Goal: Use online tool/utility: Utilize a website feature to perform a specific function

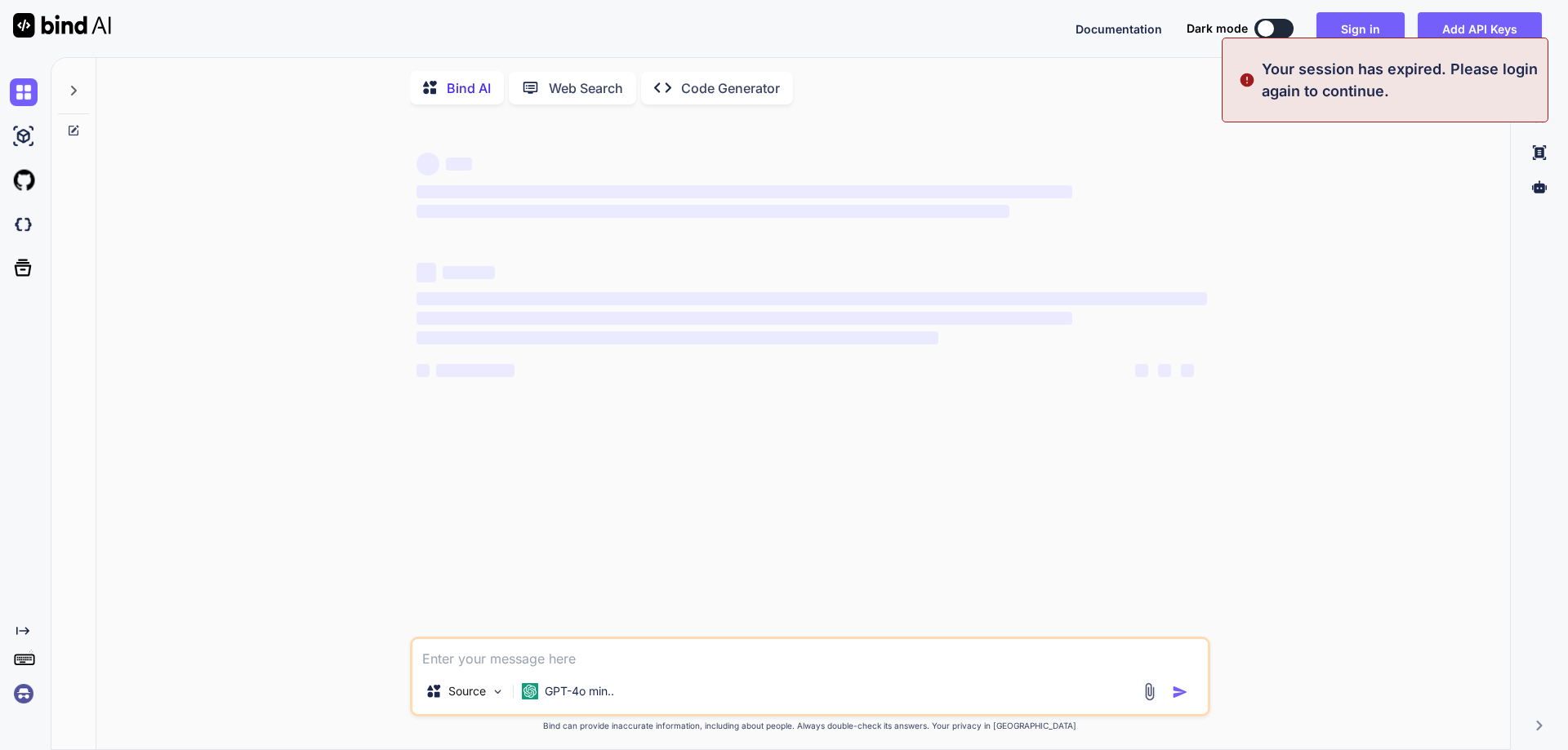
type textarea "x"
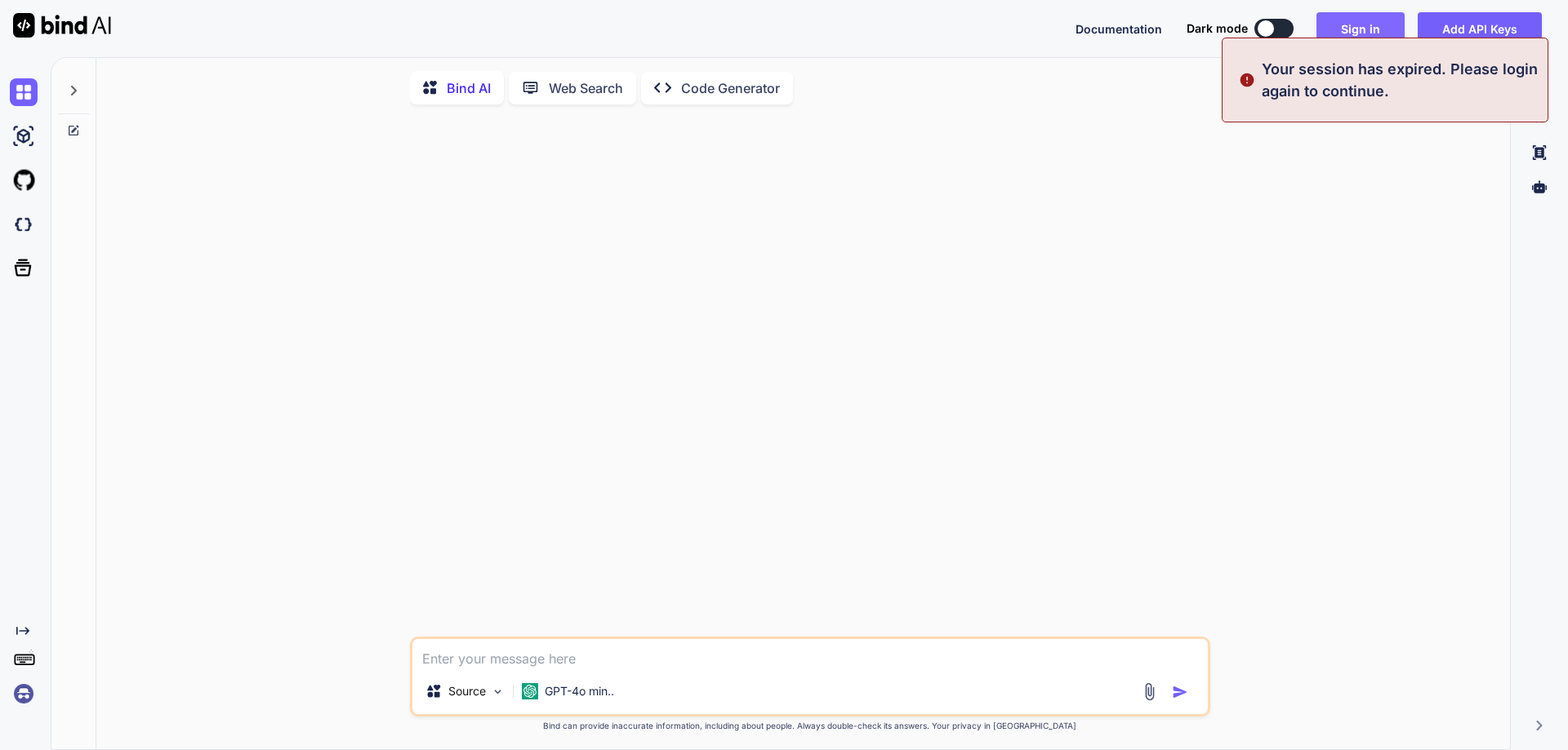
click at [1364, 22] on button "Sign in" at bounding box center [1360, 29] width 88 height 33
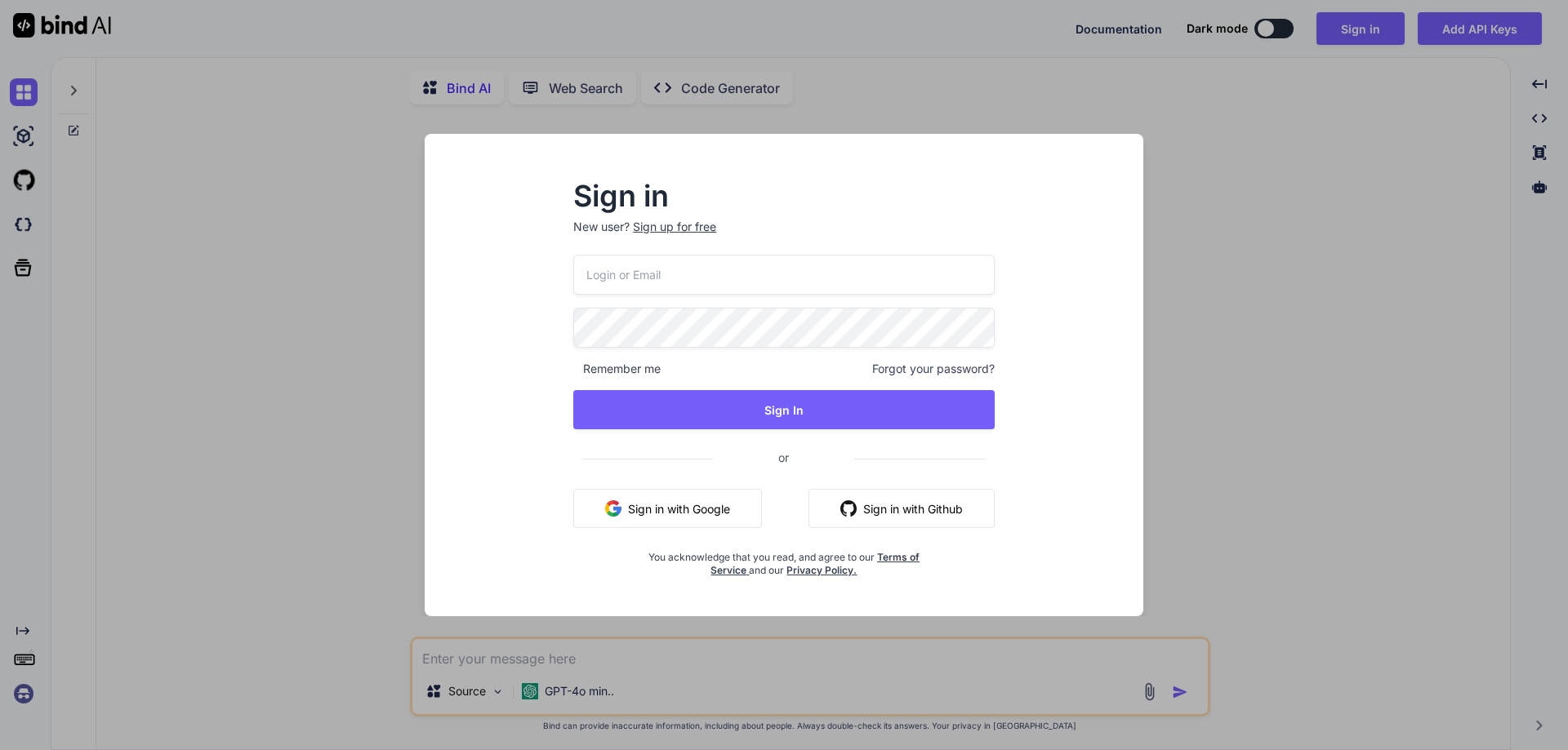
type input "[EMAIL_ADDRESS][DOMAIN_NAME]"
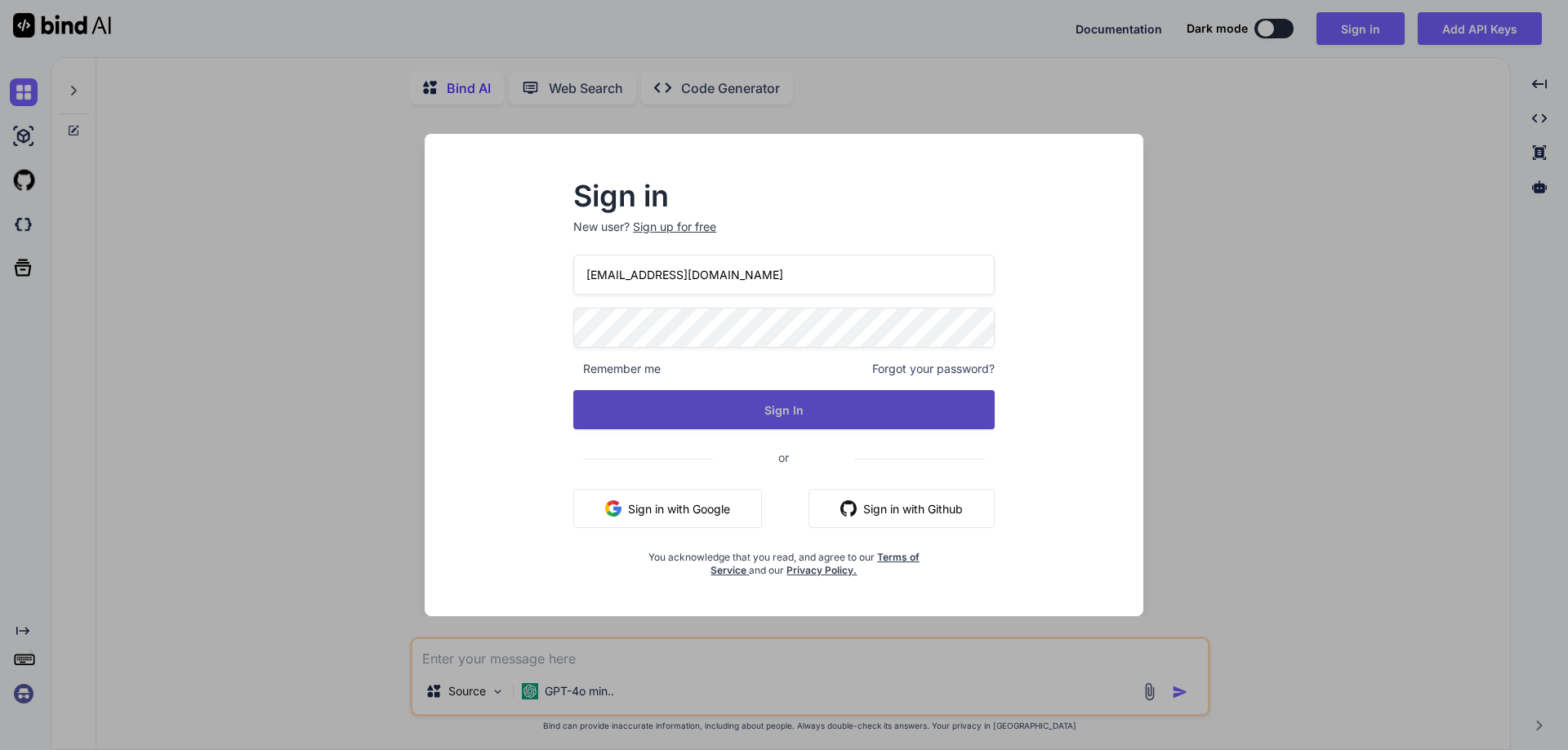
click at [753, 402] on button "Sign In" at bounding box center [784, 409] width 421 height 39
click at [752, 404] on button "Sign In" at bounding box center [784, 409] width 421 height 39
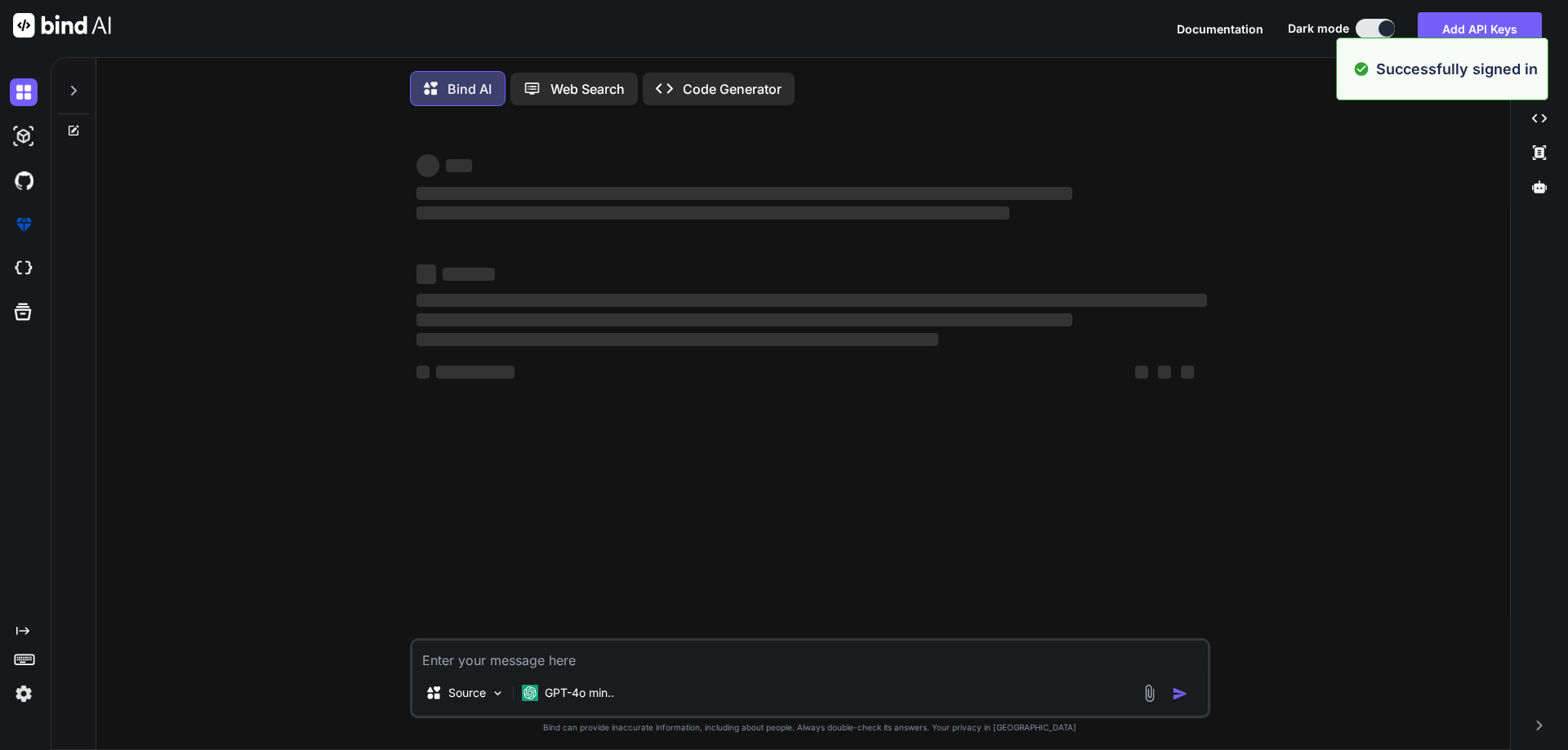
click at [611, 657] on textarea at bounding box center [809, 655] width 795 height 29
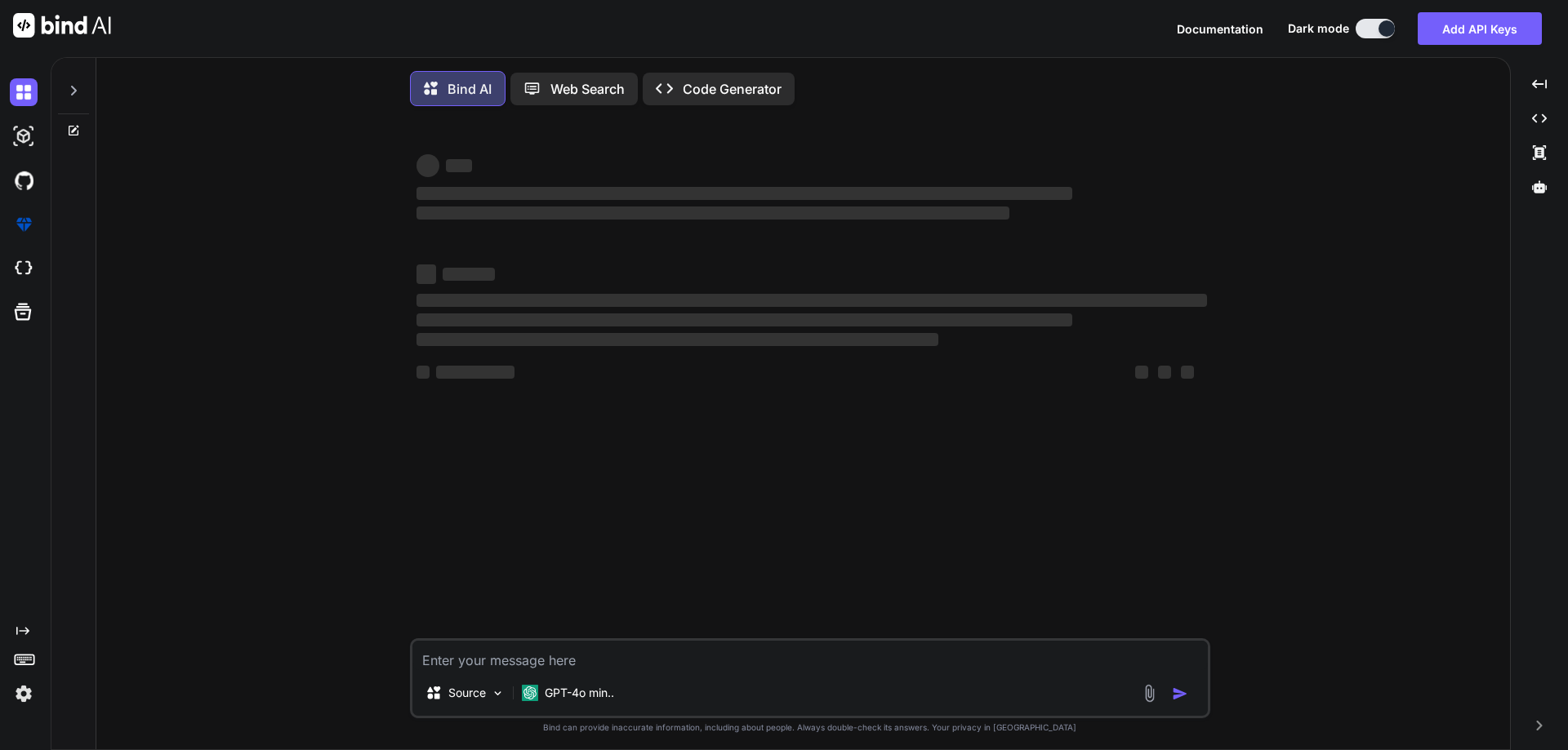
type textarea "x"
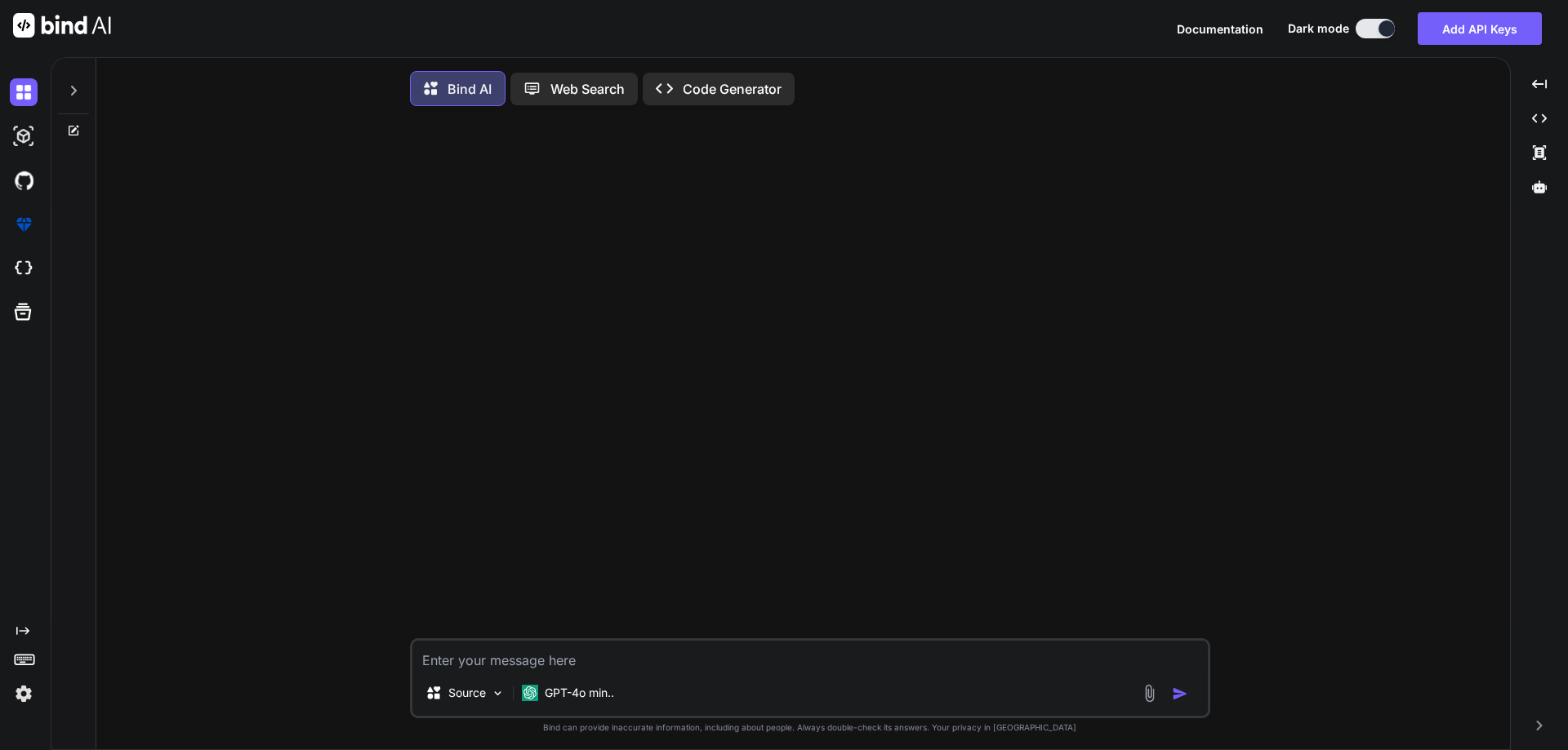
paste textarea "import java.util.*; class Main { public static void main(String[] args) { Syste…"
type textarea "import java.util.*; class Main { public static void main(String[] args) { Syste…"
type textarea "x"
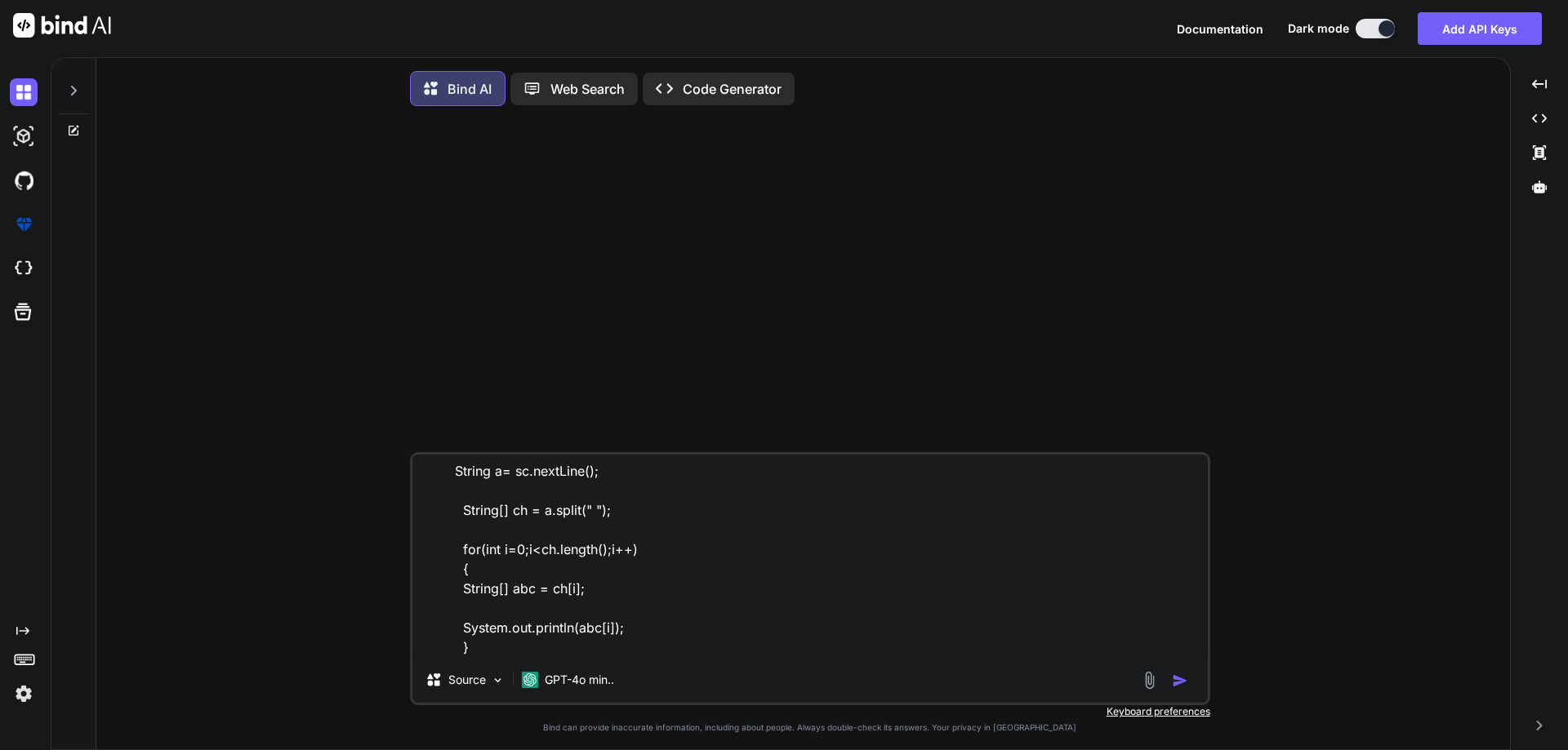
type textarea "import java.util.*; class Main { public static void main(String[] args) { Syste…"
type textarea "x"
type textarea "import java.util.*; class Main { public static void main(String[] args) { Syste…"
type textarea "x"
type textarea "import java.util.*; class Main { public static void main(String[] args) { Syste…"
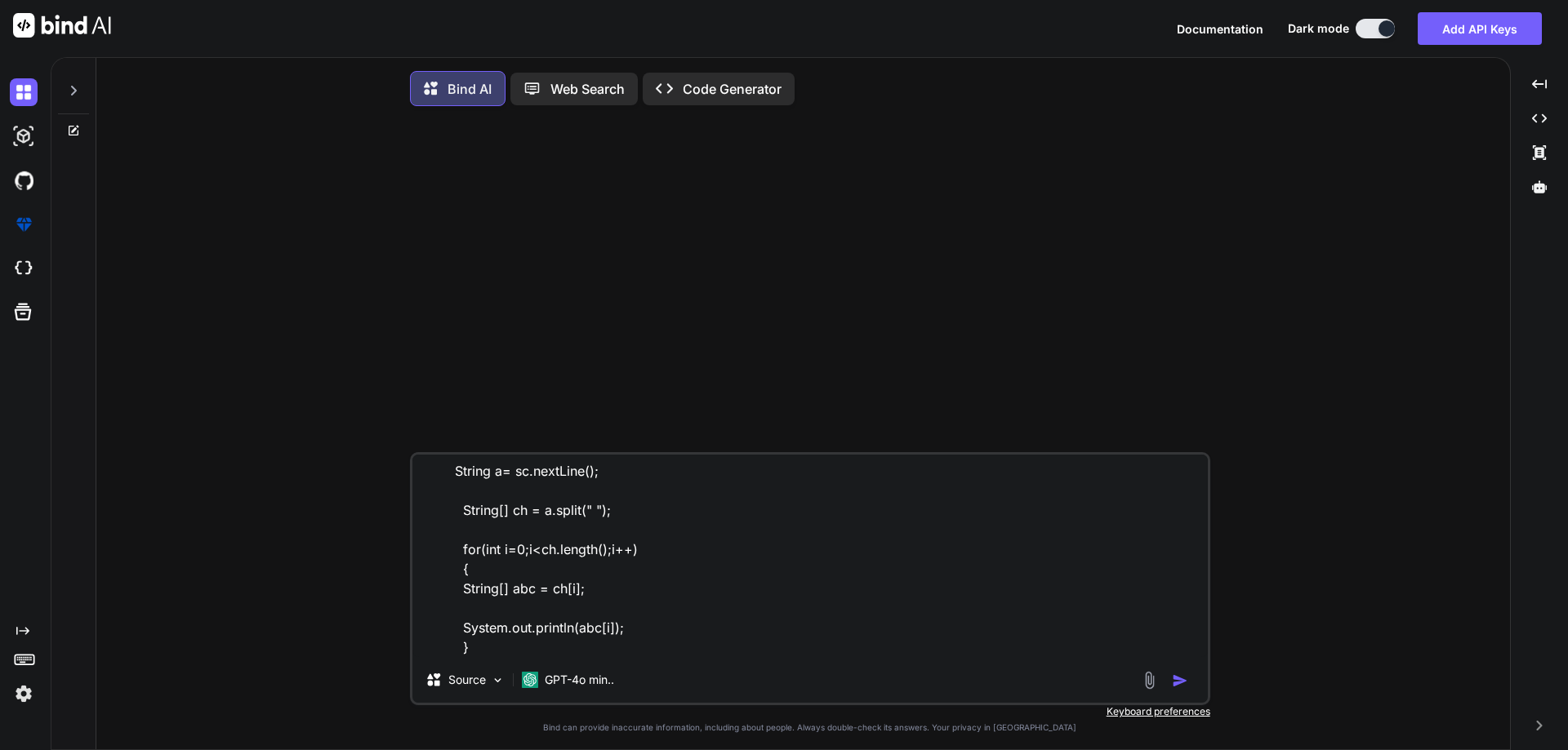
type textarea "x"
type textarea "import java.util.*; class Main { public static void main(String[] args) { Syste…"
type textarea "x"
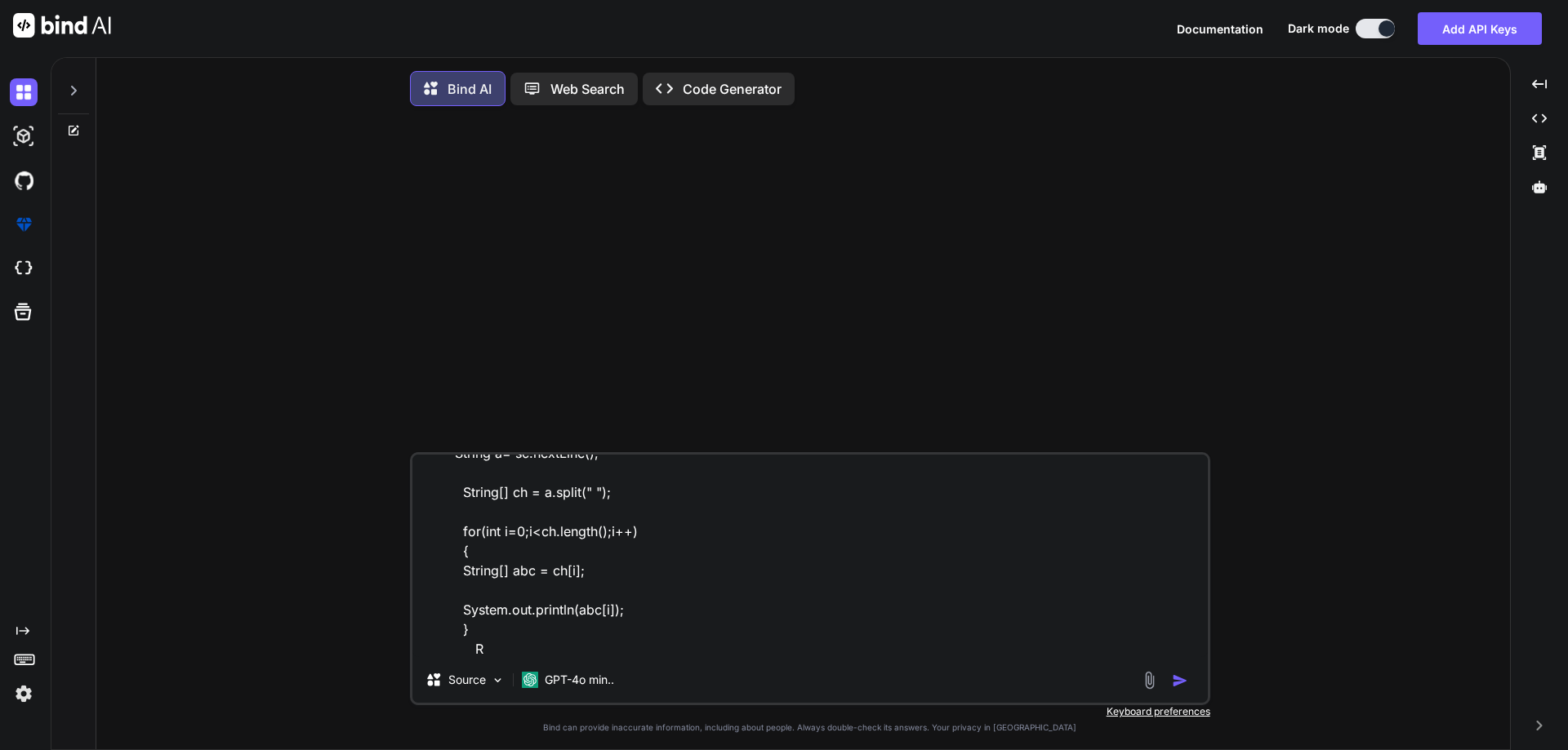
type textarea "import java.util.*; class Main { public static void main(String[] args) { Syste…"
type textarea "x"
type textarea "import java.util.*; class Main { public static void main(String[] args) { Syste…"
type textarea "x"
type textarea "import java.util.*; class Main { public static void main(String[] args) { Syste…"
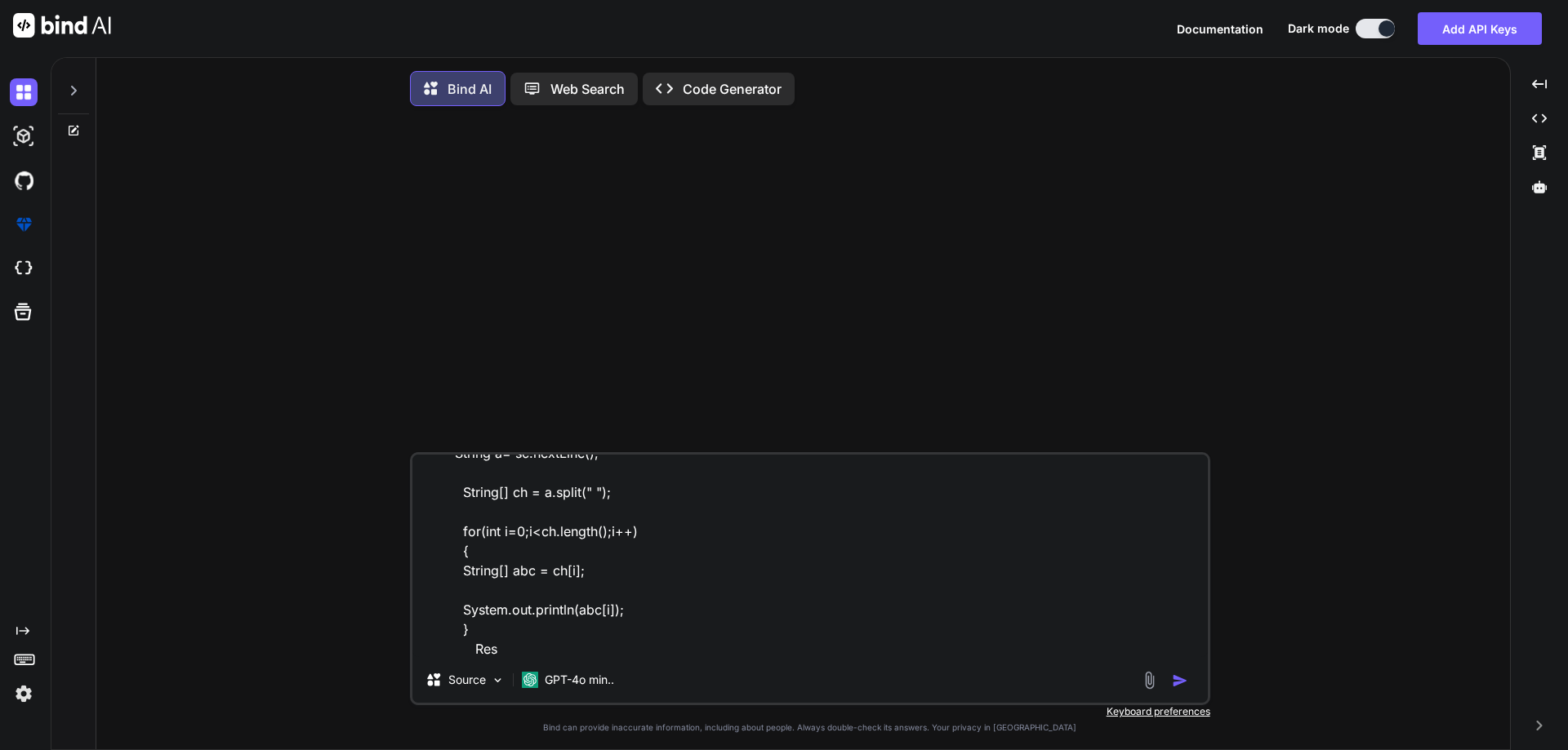
type textarea "x"
type textarea "import java.util.*; class Main { public static void main(String[] args) { Syste…"
type textarea "x"
type textarea "import java.util.*; class Main { public static void main(String[] args) { Syste…"
type textarea "x"
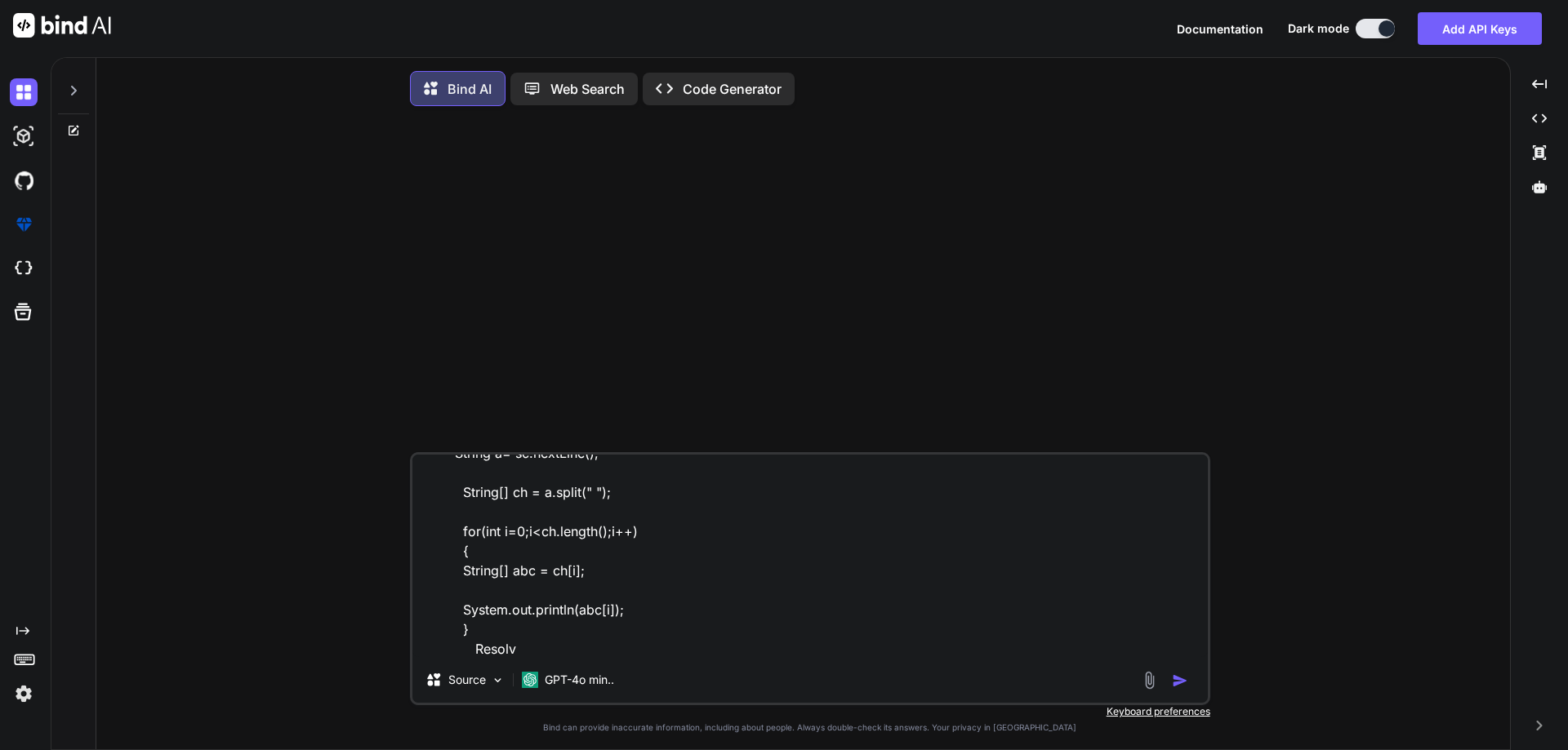
type textarea "import java.util.*; class Main { public static void main(String[] args) { Syste…"
type textarea "x"
type textarea "import java.util.*; class Main { public static void main(String[] args) { Syste…"
type textarea "x"
type textarea "import java.util.*; class Main { public static void main(String[] args) { Syste…"
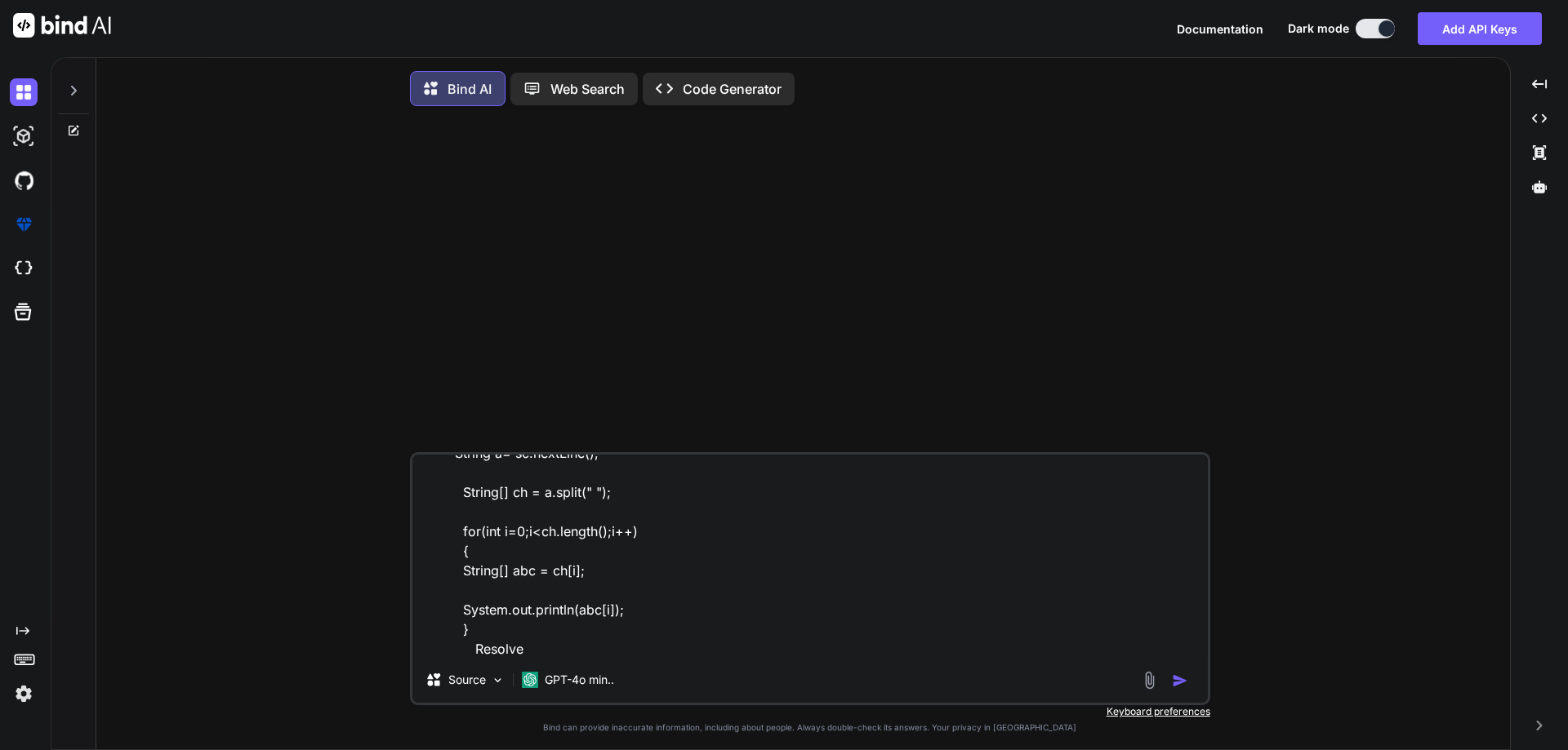
type textarea "x"
type textarea "import java.util.*; class Main { public static void main(String[] args) { Syste…"
type textarea "x"
type textarea "import java.util.*; class Main { public static void main(String[] args) { Syste…"
type textarea "x"
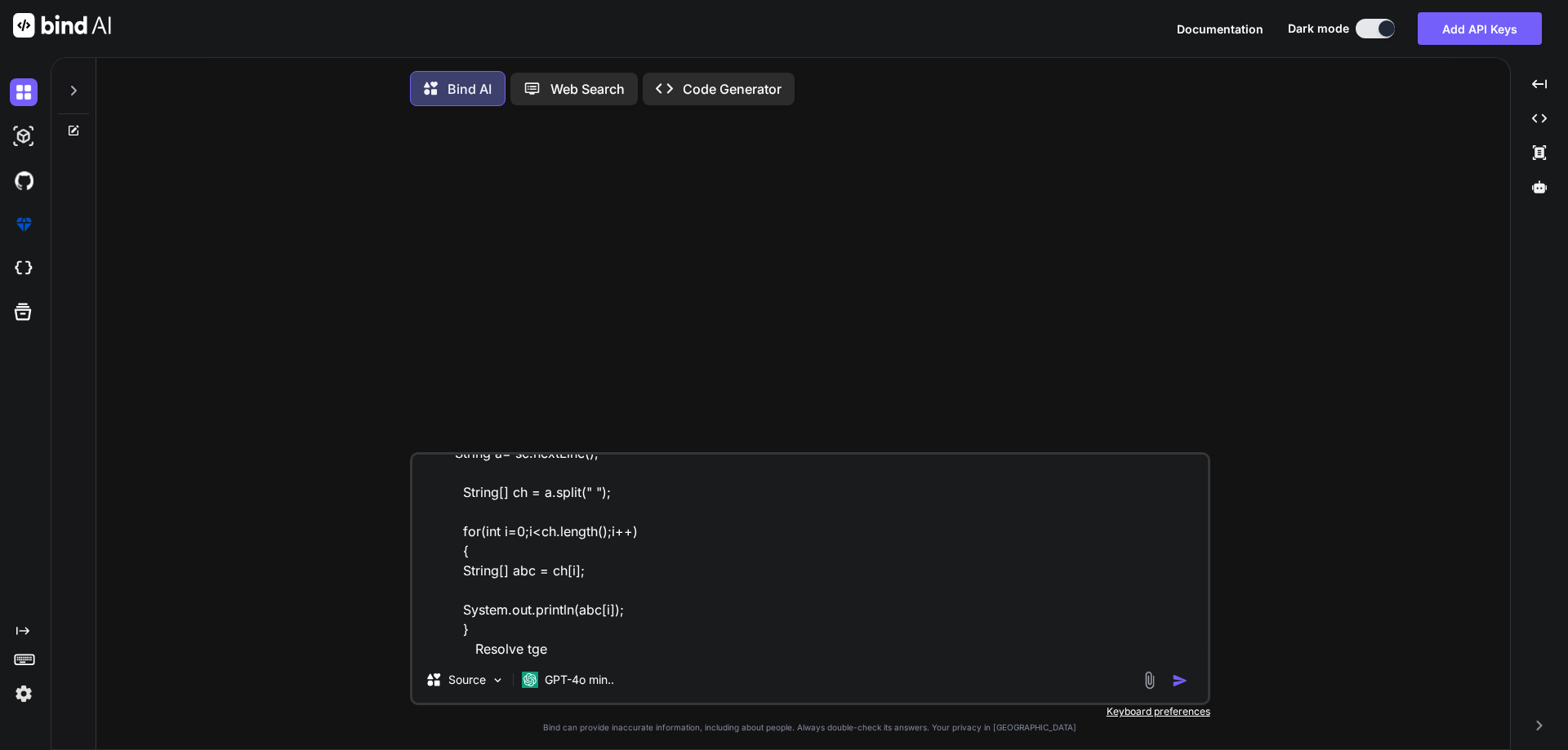
type textarea "import java.util.*; class Main { public static void main(String[] args) { Syste…"
type textarea "x"
type textarea "import java.util.*; class Main { public static void main(String[] args) { Syste…"
type textarea "x"
type textarea "import java.util.*; class Main { public static void main(String[] args) { Syste…"
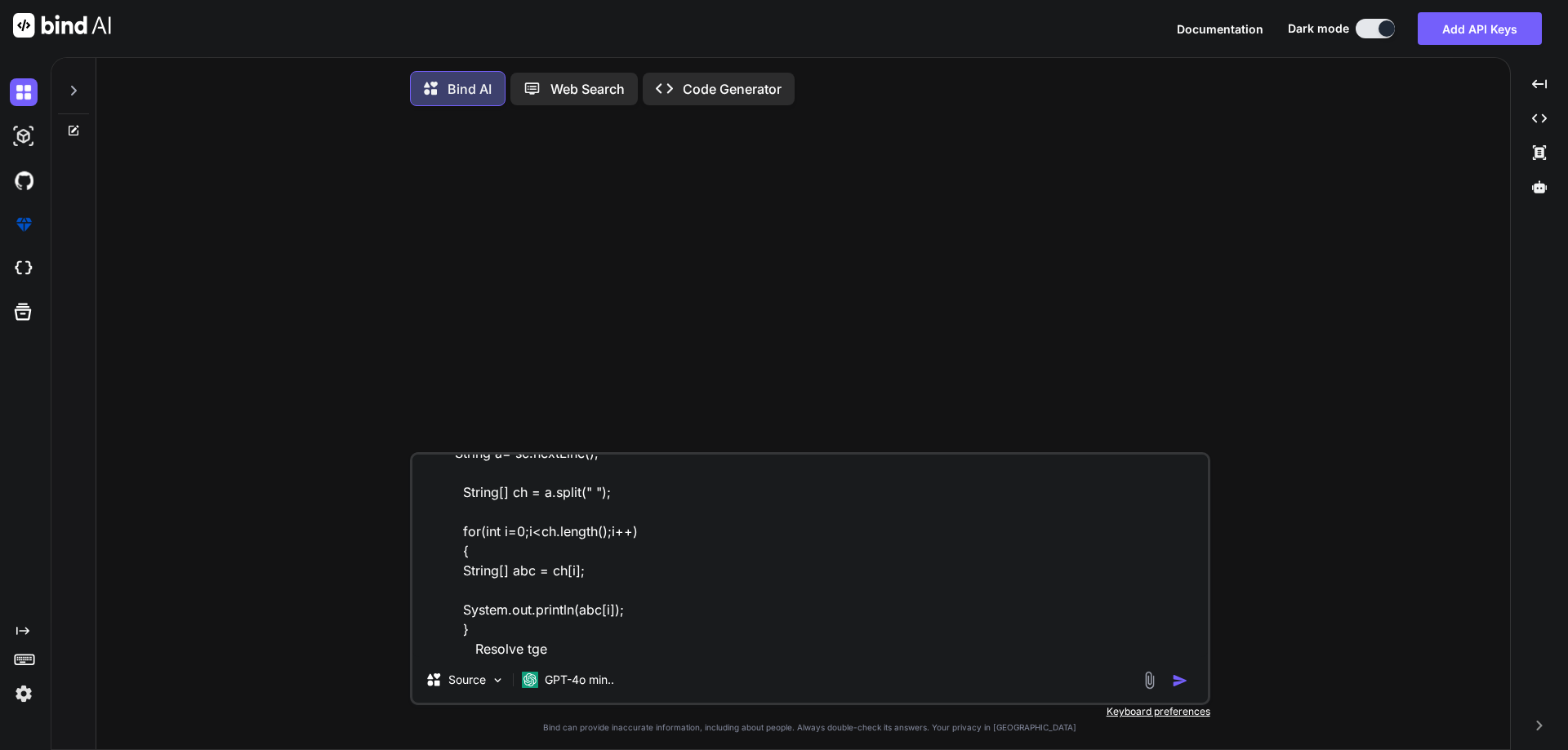
type textarea "x"
type textarea "import java.util.*; class Main { public static void main(String[] args) { Syste…"
type textarea "x"
type textarea "import java.util.*; class Main { public static void main(String[] args) { Syste…"
type textarea "x"
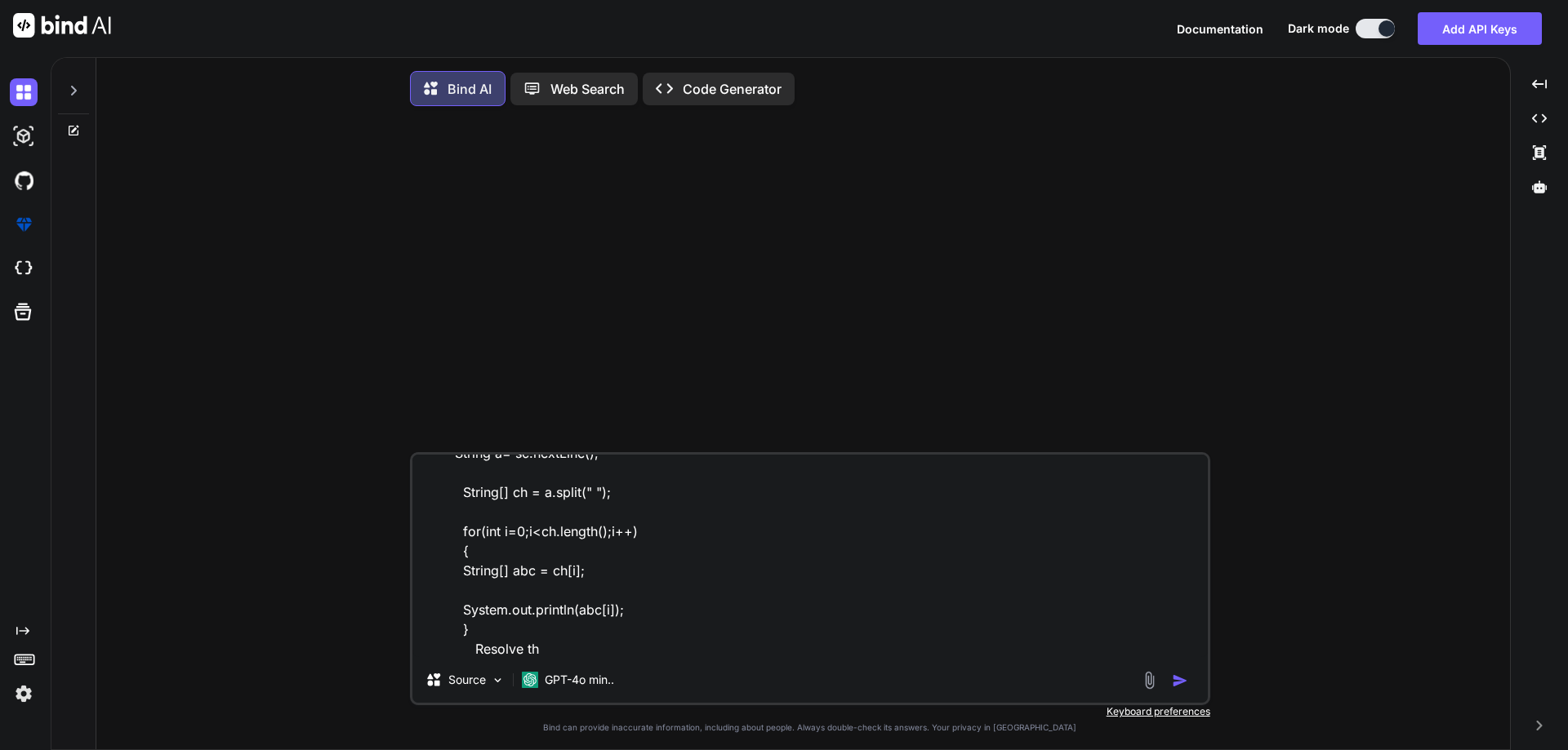
type textarea "import java.util.*; class Main { public static void main(String[] args) { Syste…"
type textarea "x"
type textarea "import java.util.*; class Main { public static void main(String[] args) { Syste…"
type textarea "x"
type textarea "import java.util.*; class Main { public static void main(String[] args) { Syste…"
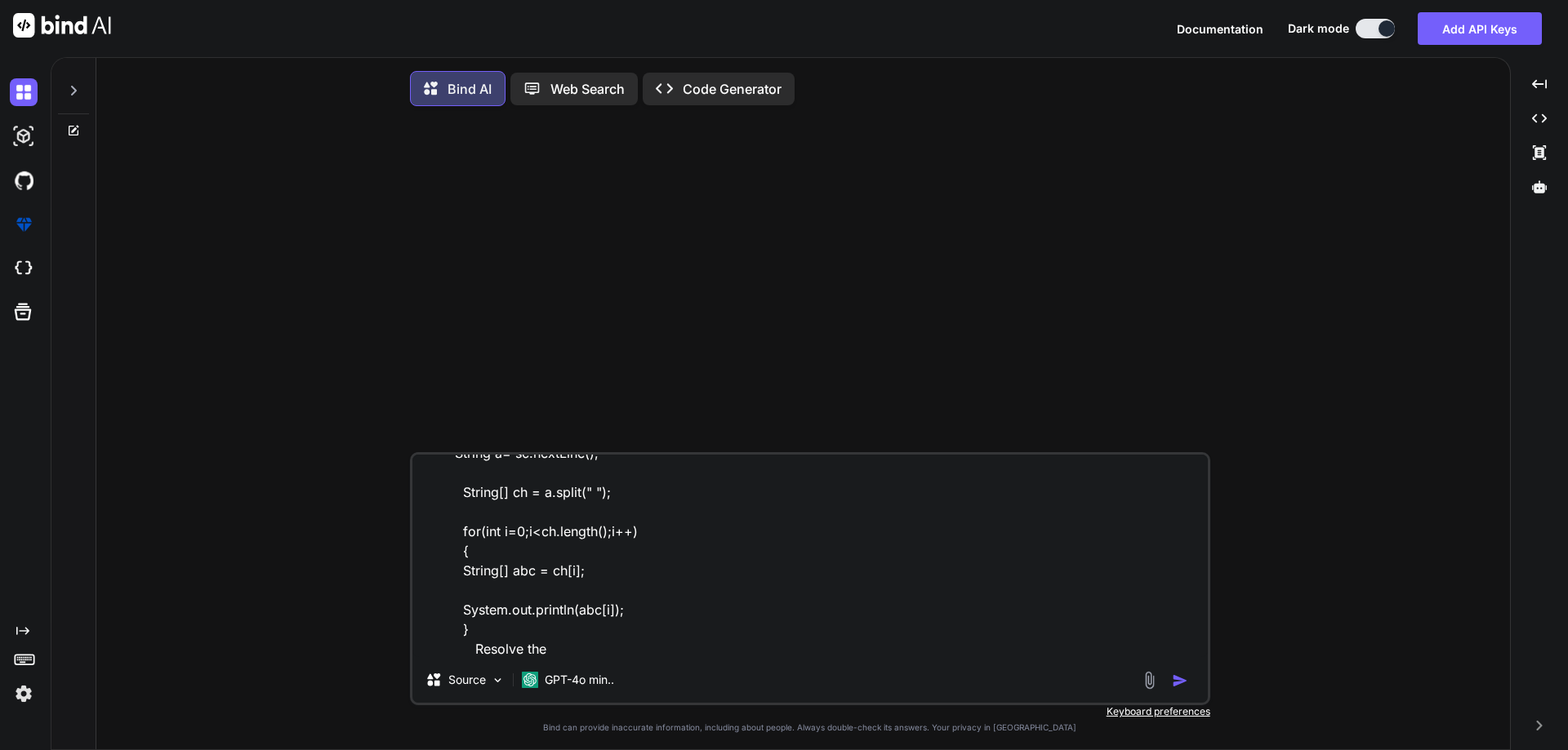
type textarea "x"
type textarea "import java.util.*; class Main { public static void main(String[] args) { Syste…"
type textarea "x"
type textarea "import java.util.*; class Main { public static void main(String[] args) { Syste…"
type textarea "x"
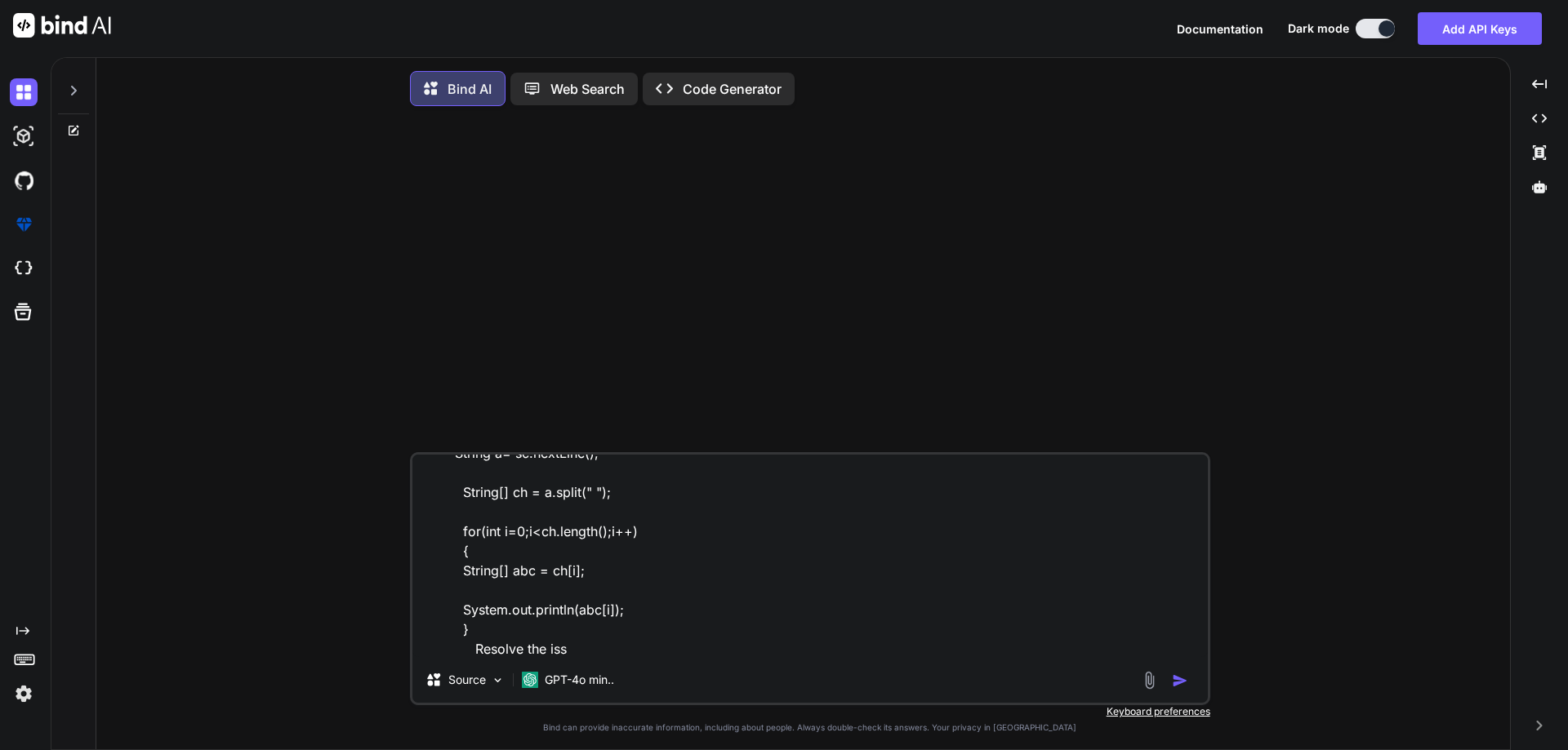
type textarea "import java.util.*; class Main { public static void main(String[] args) { Syste…"
type textarea "x"
type textarea "import java.util.*; class Main { public static void main(String[] args) { Syste…"
type textarea "x"
type textarea "import java.util.*; class Main { public static void main(String[] args) { Syste…"
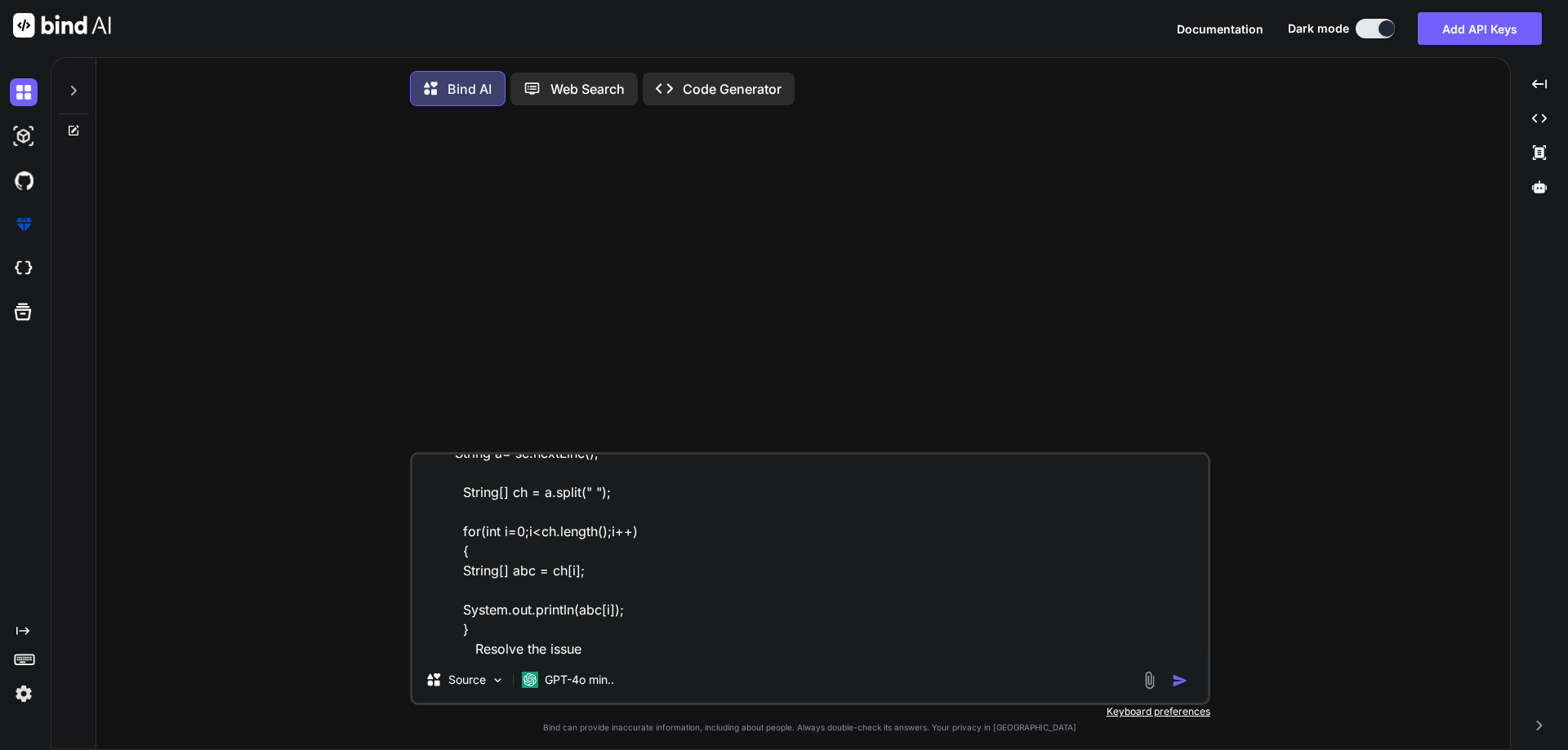
type textarea "x"
type textarea "import java.util.*; class Main { public static void main(String[] args) { Syste…"
type textarea "x"
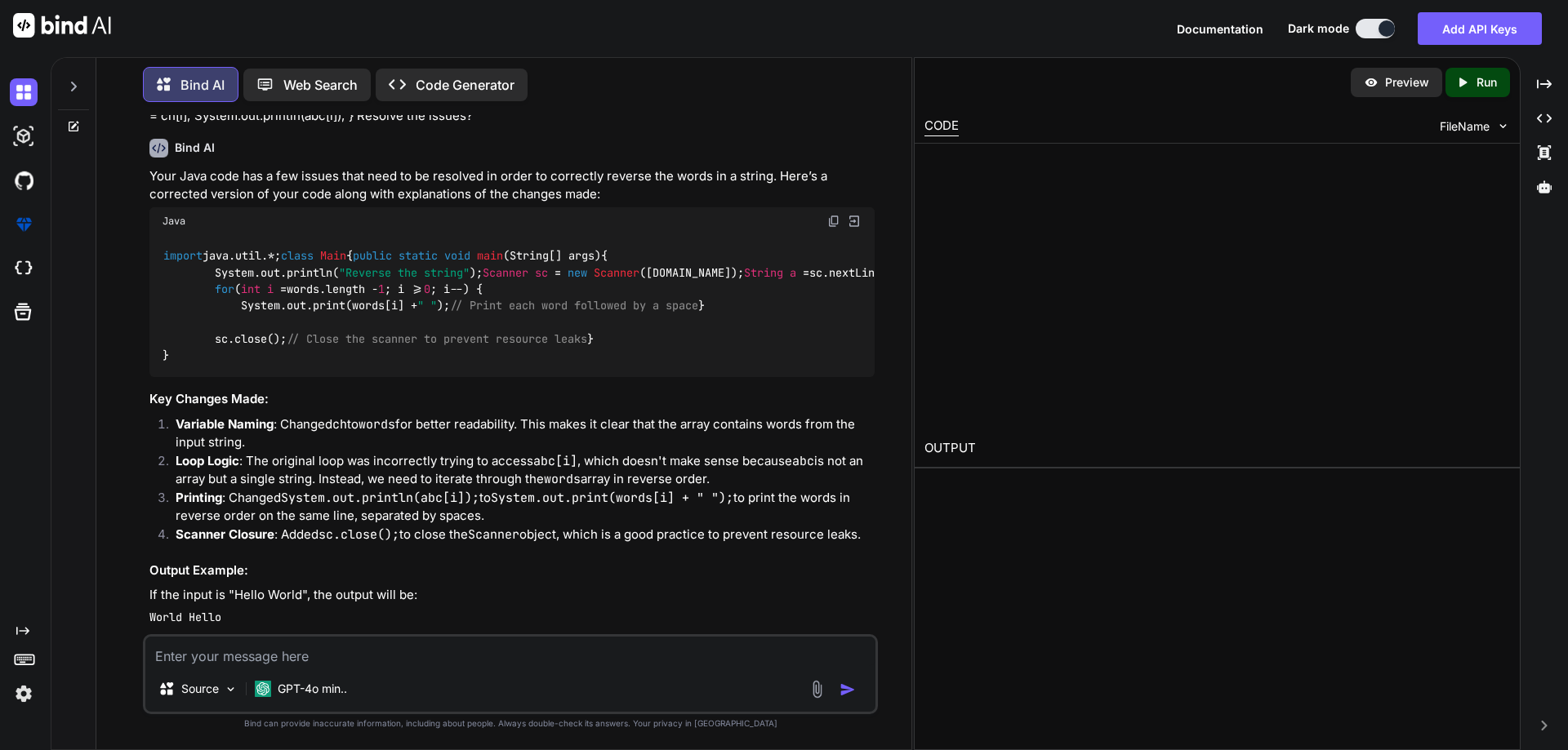
scroll to position [165, 0]
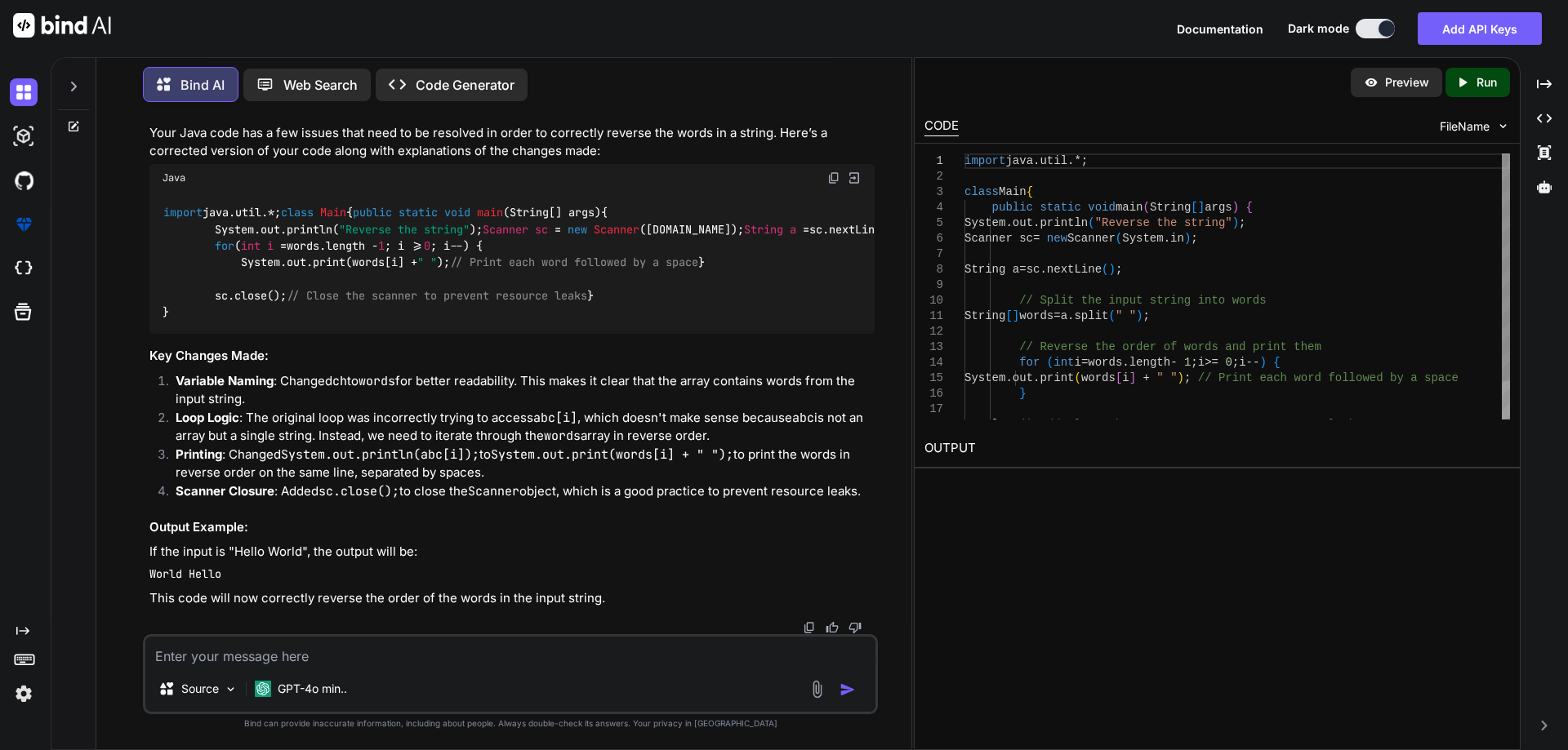
type textarea "x"
drag, startPoint x: 411, startPoint y: 384, endPoint x: 248, endPoint y: 383, distance: 163.0
click at [248, 320] on code "import java.util.*; class Main { public static void main (String[] args) { Syst…" at bounding box center [891, 262] width 1456 height 117
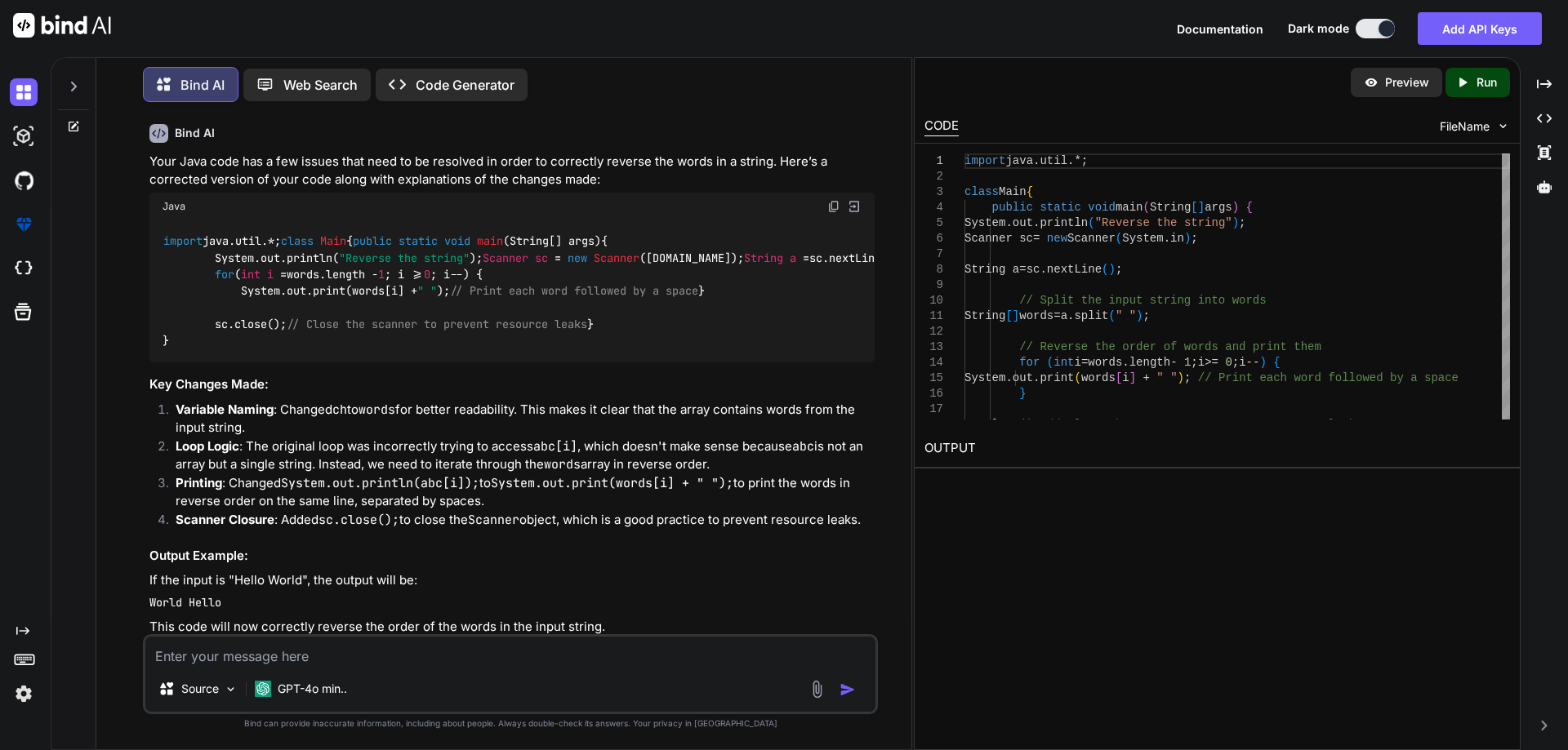
click at [230, 648] on textarea at bounding box center [510, 651] width 730 height 29
paste textarea "import java.util.*; class Main { public static void main(String[] args) { Syste…"
type textarea "import java.util.*; class Main { public static void main(String[] args) { Syste…"
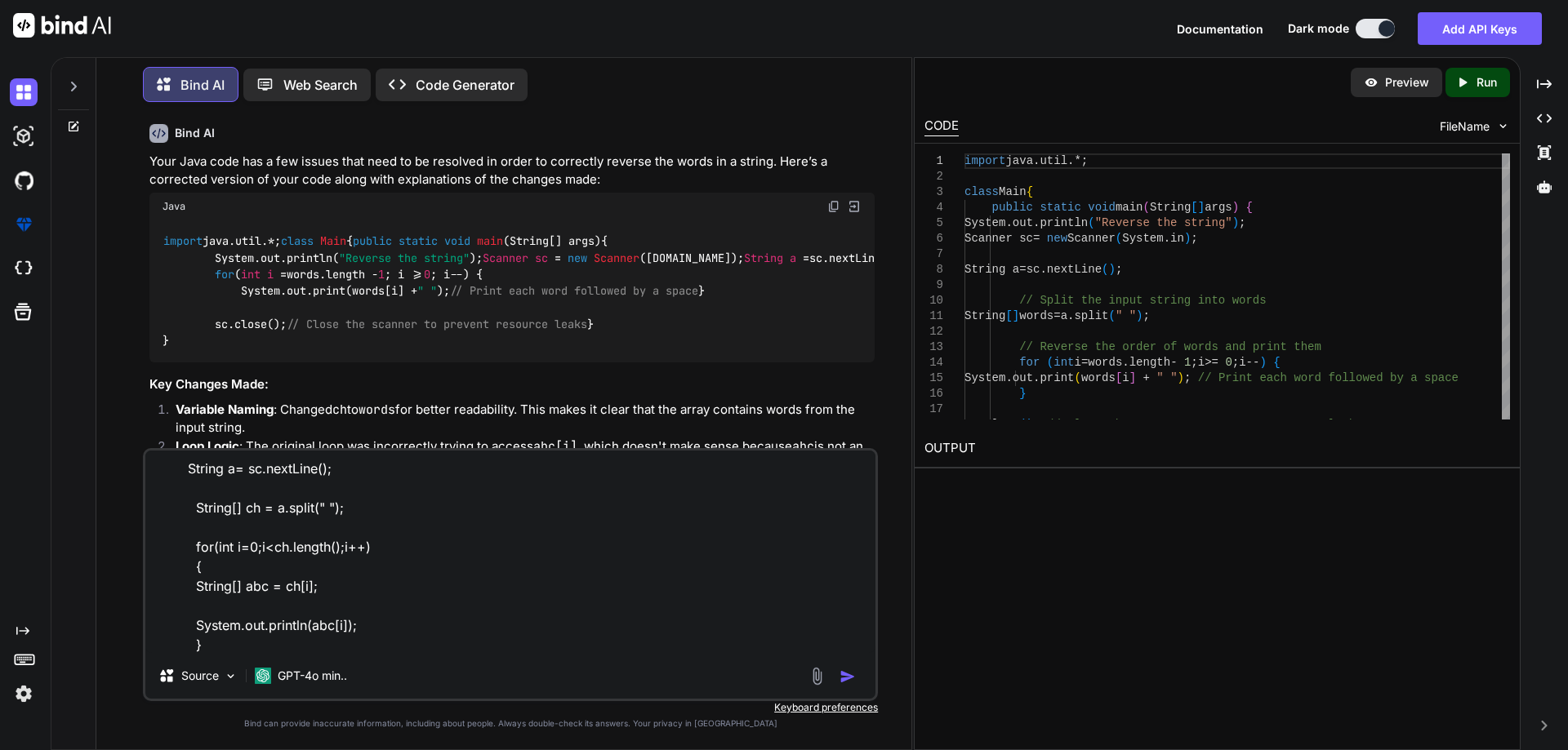
type textarea "x"
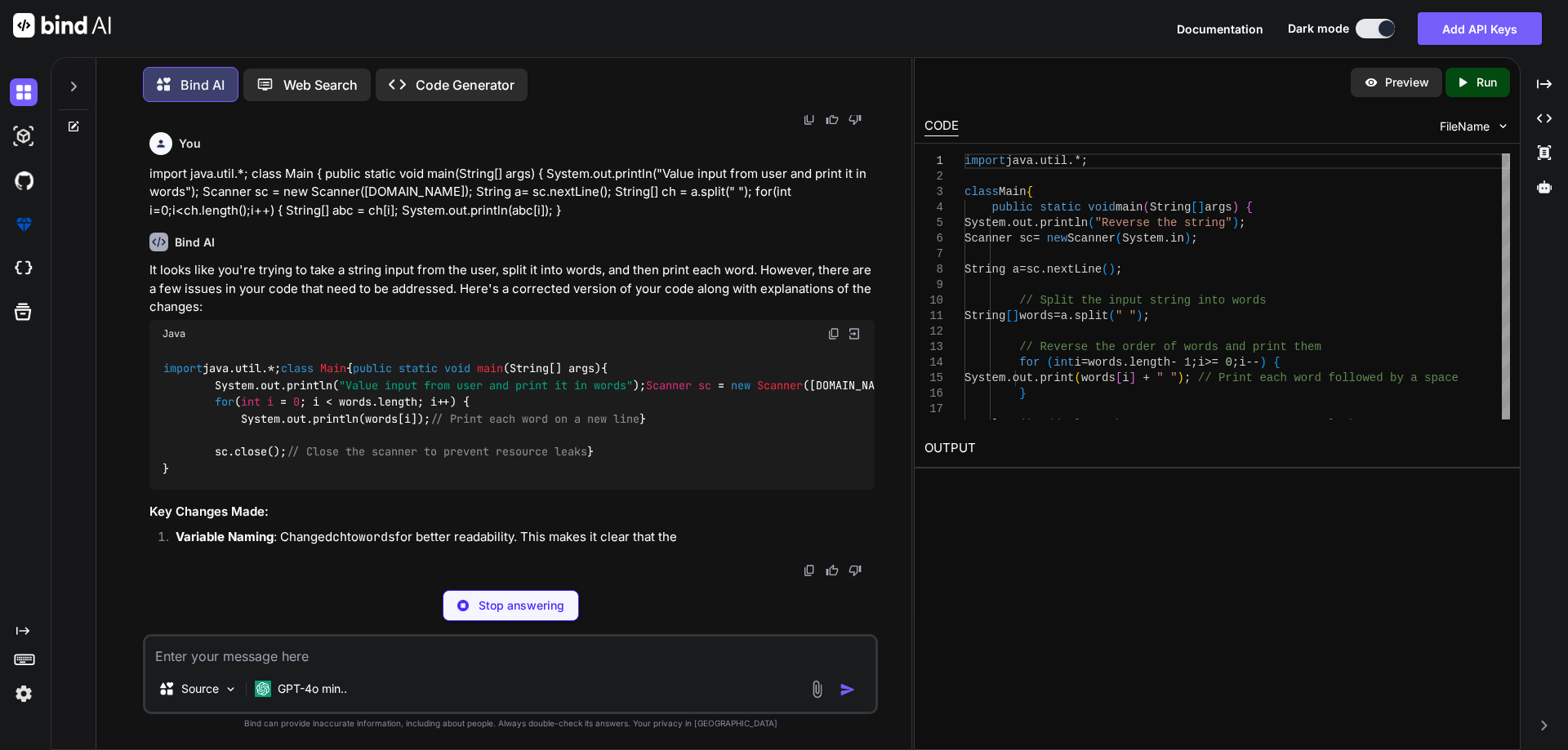
scroll to position [1068, 0]
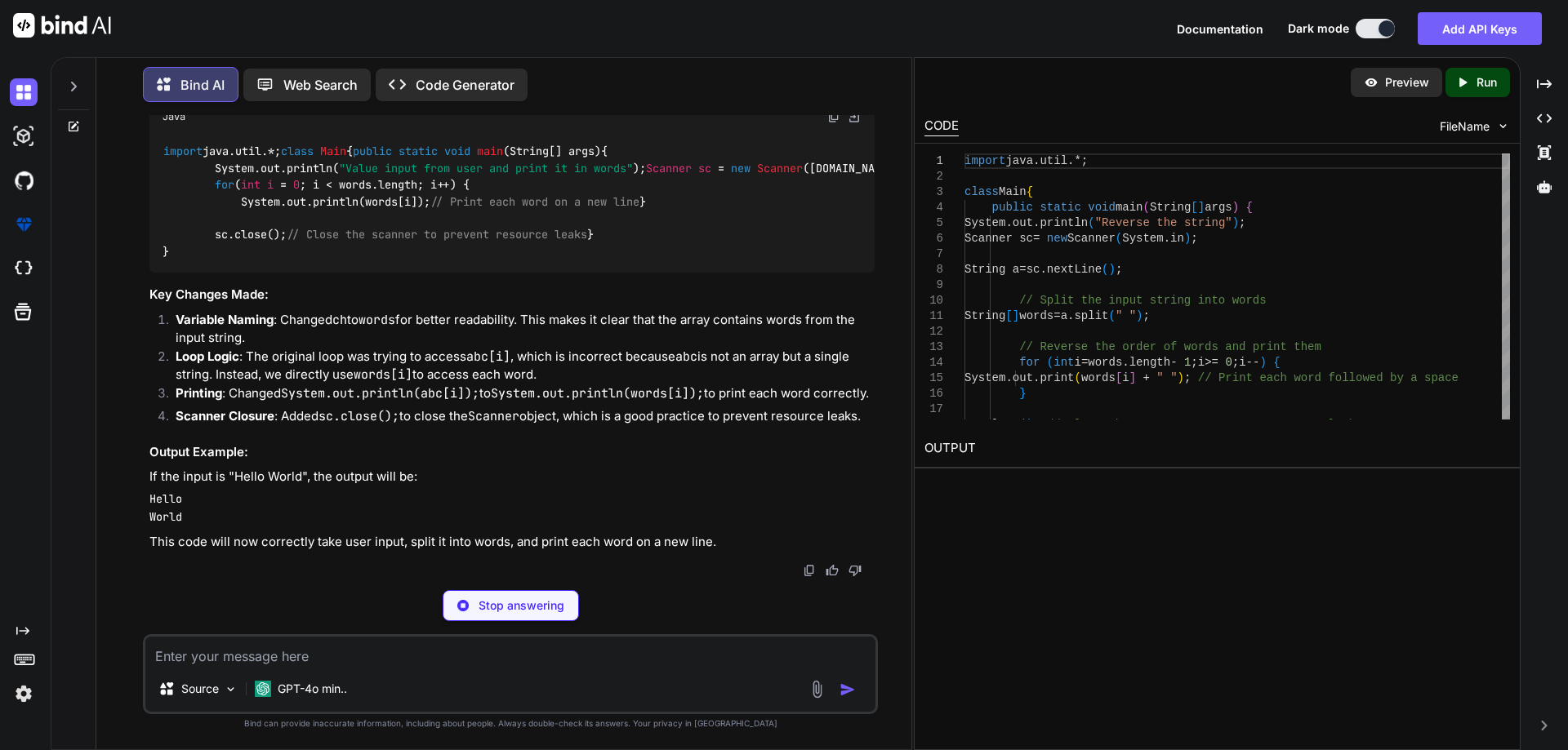
type textarea "x"
type textarea "String[] words = a.split(" "); // Print each word for (int i = 0; i < words.len…"
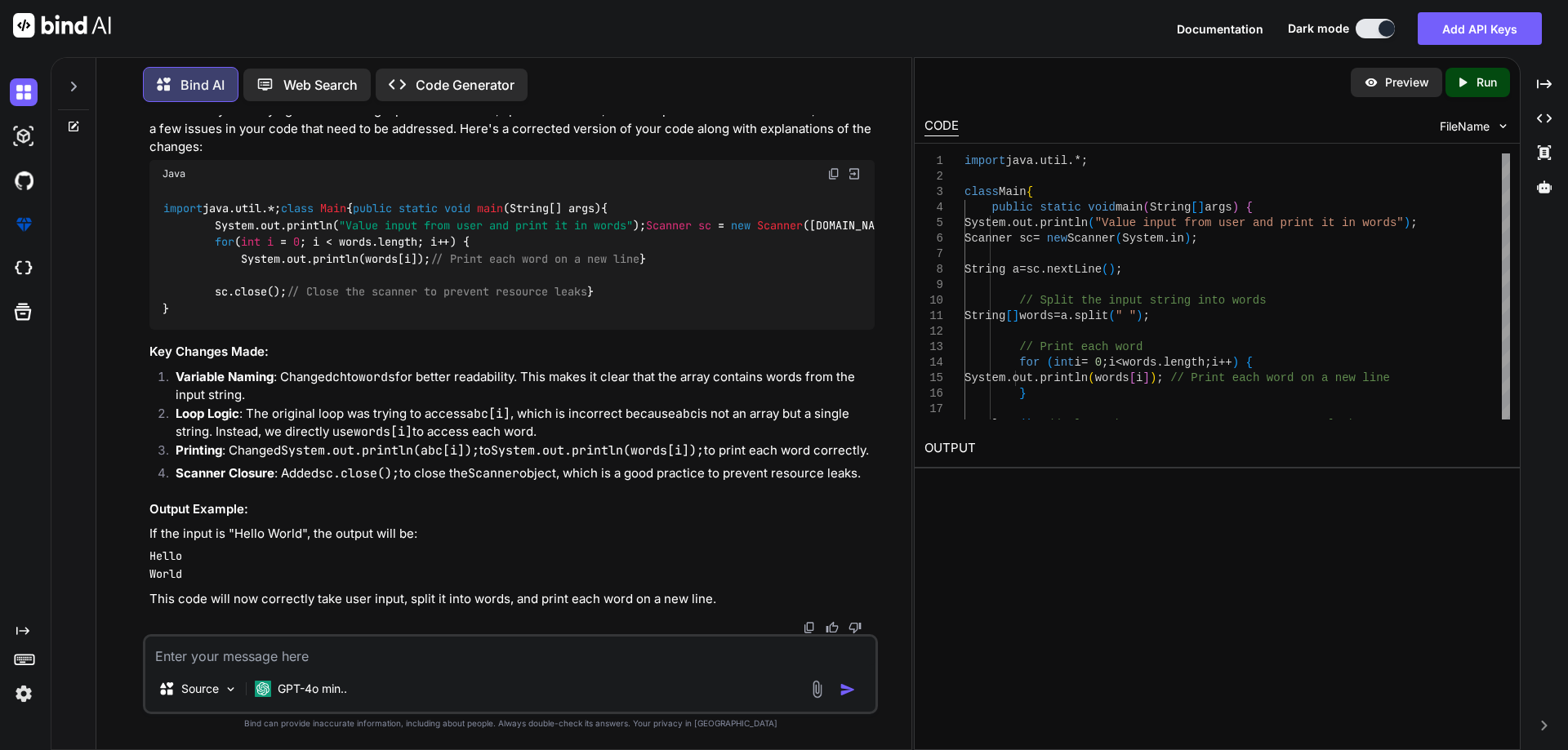
scroll to position [905, 0]
click at [833, 180] on img at bounding box center [834, 174] width 13 height 13
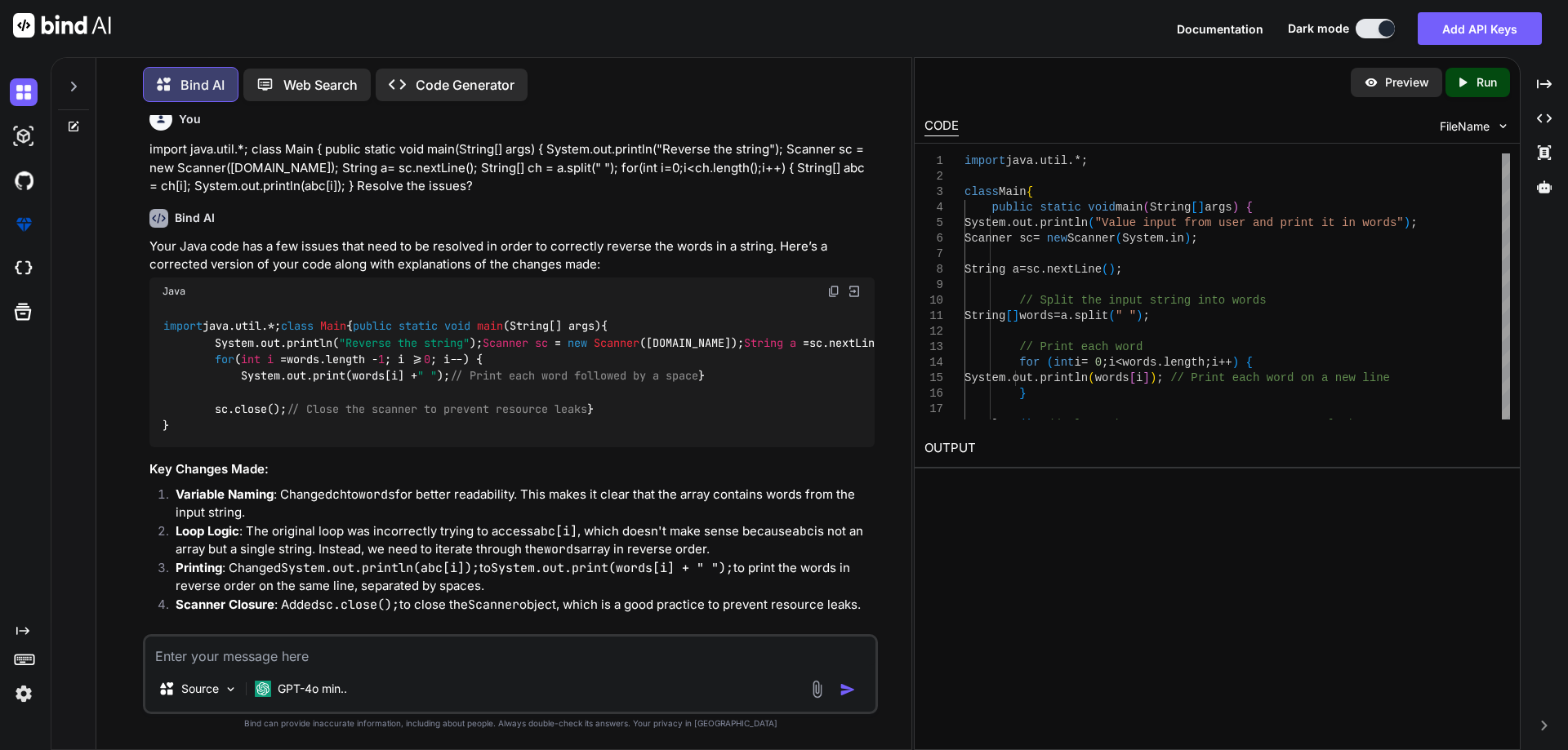
scroll to position [8, 0]
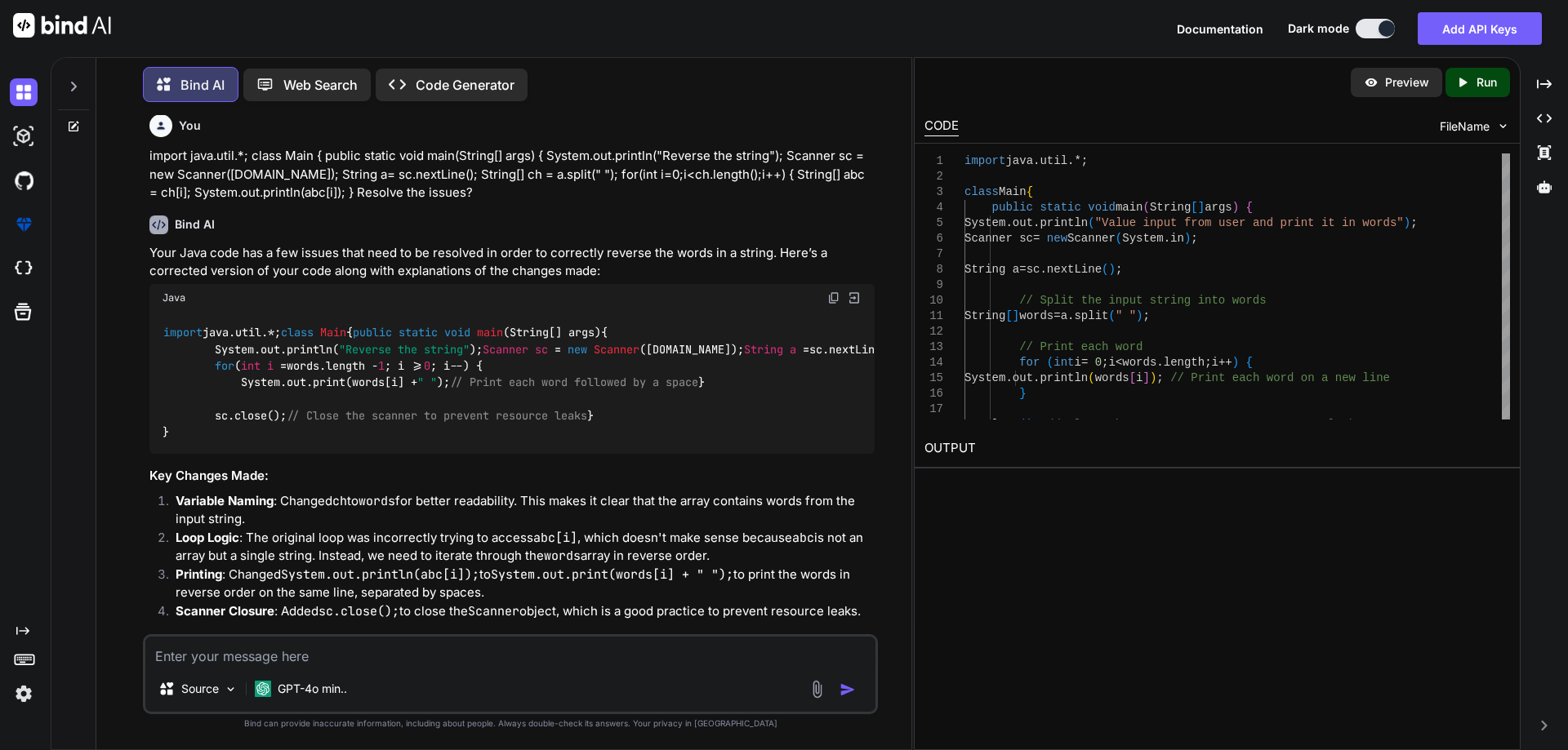
click at [831, 299] on img at bounding box center [834, 298] width 13 height 13
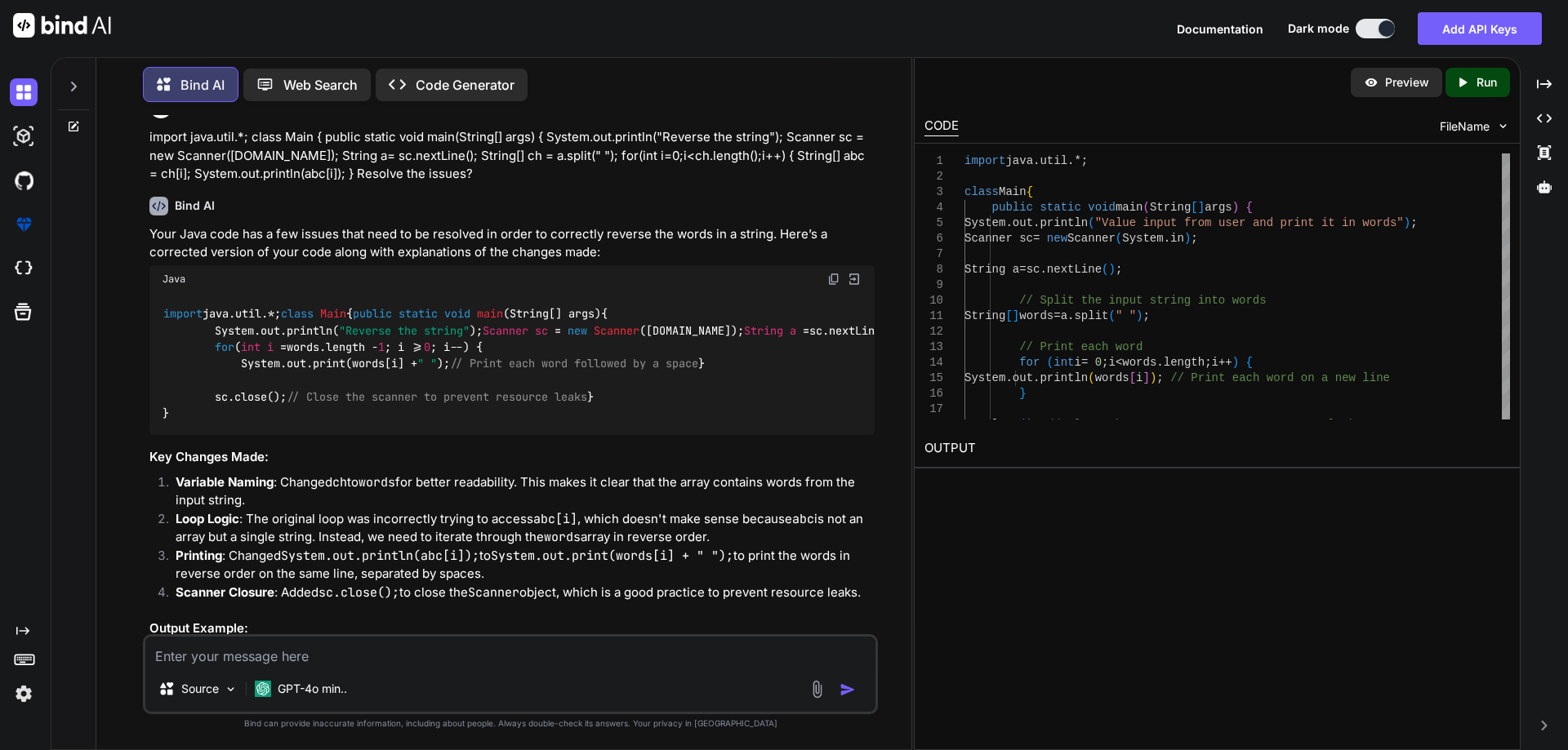
scroll to position [0, 0]
